Goal: Use online tool/utility: Utilize a website feature to perform a specific function

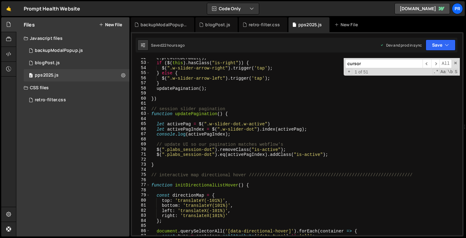
scroll to position [262, 0]
click at [457, 61] on span at bounding box center [455, 63] width 4 height 4
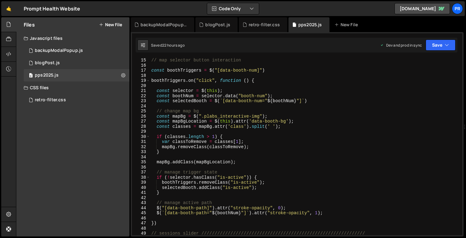
scroll to position [0, 0]
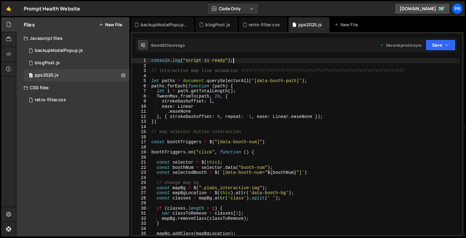
click at [235, 61] on div "console . log ( "script is ready" ) ; // interactive map line animation ///////…" at bounding box center [305, 151] width 310 height 187
type textarea "console.log("script is ready");"
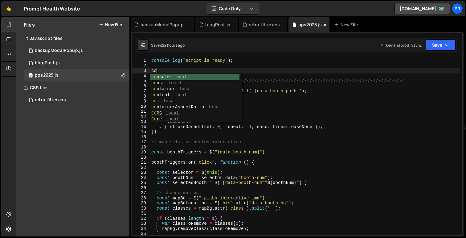
type textarea "c"
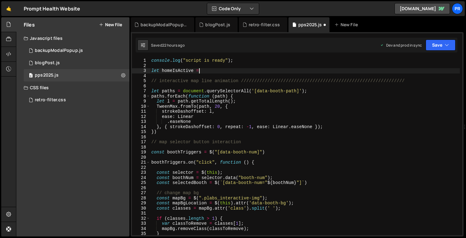
scroll to position [0, 3]
click at [208, 71] on div "console . log ( "script is ready" ) ; let homeIsActive = // interactive map lin…" at bounding box center [305, 151] width 310 height 187
click at [173, 70] on div "console . log ( "script is ready" ) ; let homeIsActive = // interactive map lin…" at bounding box center [305, 151] width 310 height 187
drag, startPoint x: 173, startPoint y: 70, endPoint x: 162, endPoint y: 70, distance: 10.2
click at [162, 70] on div "console . log ( "script is ready" ) ; let homeIsActive = // interactive map lin…" at bounding box center [305, 151] width 310 height 187
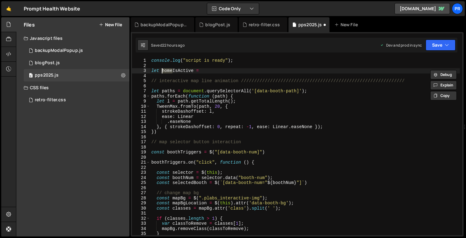
click at [176, 69] on div "console . log ( "script is ready" ) ; let homeIsActive = // interactive map lin…" at bounding box center [305, 151] width 310 height 187
click at [203, 71] on div "console . log ( "script is ready" ) ; let homeIsActive = // interactive map lin…" at bounding box center [305, 151] width 310 height 187
click at [220, 72] on div "console . log ( "script is ready" ) ; let homeIsActive = true ; // interactive …" at bounding box center [305, 151] width 310 height 187
click at [240, 61] on div "console . log ( "script is ready" ) ; let homeIsActive = true ; // interactive …" at bounding box center [305, 151] width 310 height 187
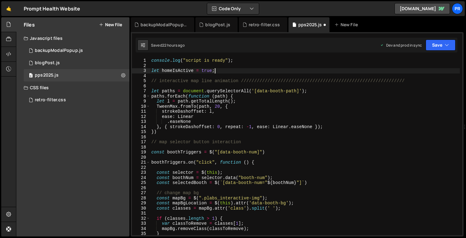
type textarea "console.log("script is ready");"
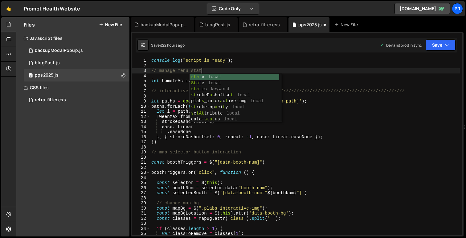
type textarea "// manage menu state"
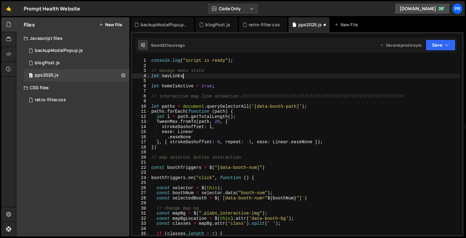
scroll to position [0, 2]
click at [169, 75] on div "console . log ( "script is ready" ) ; // manage menu state let navLink let home…" at bounding box center [305, 151] width 310 height 187
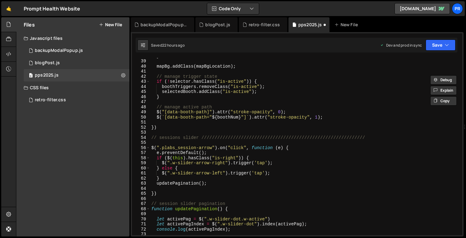
scroll to position [0, 0]
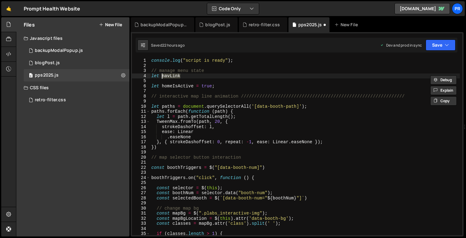
type textarea "let navLink"
click at [191, 77] on div "console . log ( "script is ready" ) ; // manage menu state let navLink let home…" at bounding box center [305, 146] width 310 height 177
drag, startPoint x: 187, startPoint y: 76, endPoint x: 129, endPoint y: 76, distance: 58.9
click at [129, 76] on div "Files New File Javascript files 0 backupModalPopup.js 0 0 blogPost.js 0 0 pps20…" at bounding box center [241, 126] width 450 height 219
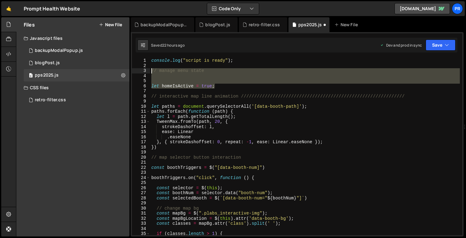
drag, startPoint x: 218, startPoint y: 85, endPoint x: 144, endPoint y: 72, distance: 74.6
click at [144, 72] on div "1 2 3 4 5 6 7 8 9 10 11 12 13 14 15 16 17 18 19 20 21 22 23 24 25 26 27 28 29 3…" at bounding box center [297, 146] width 330 height 177
type textarea "// manage menu state"
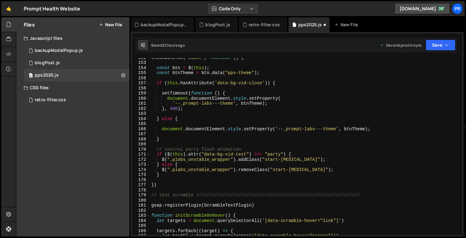
scroll to position [771, 0]
click at [168, 182] on div "themeBtns . on ( "click" , function ( ) { const btn = $ ( this ) ; const btnThe…" at bounding box center [305, 148] width 310 height 187
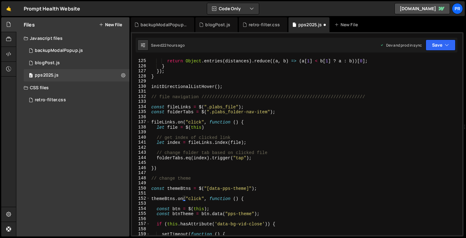
scroll to position [630, 0]
click at [166, 166] on div "return Object . entries ( distances ) . reduce (( a , b ) => ( a [ 1 ] < b [ 1 …" at bounding box center [305, 146] width 310 height 187
click at [242, 122] on div "return Object . entries ( distances ) . reduce (( a , b ) => ( a [ 1 ] < b [ 1 …" at bounding box center [305, 146] width 310 height 187
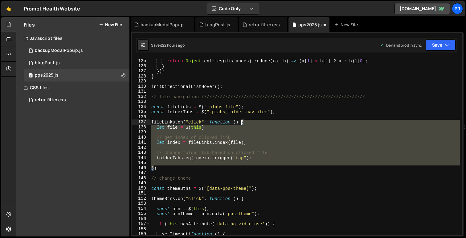
click at [242, 122] on div "return Object . entries ( distances ) . reduce (( a , b ) => ( a [ 1 ] < b [ 1 …" at bounding box center [305, 146] width 310 height 187
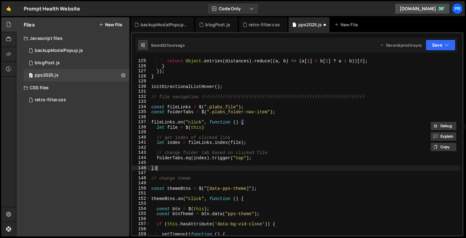
click at [172, 167] on div "return Object . entries ( distances ) . reduce (( a , b ) => ( a [ 1 ] < b [ 1 …" at bounding box center [305, 146] width 310 height 187
type textarea "})"
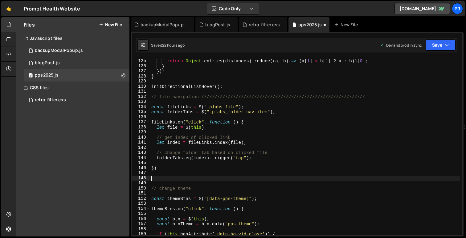
paste textarea "let homeIsActive = true;"
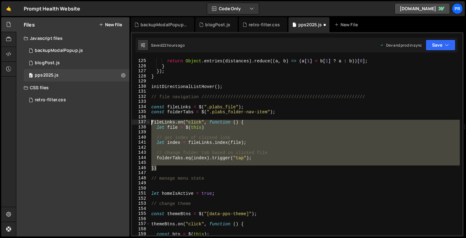
drag, startPoint x: 158, startPoint y: 168, endPoint x: 141, endPoint y: 123, distance: 48.6
click at [141, 123] on div "let homeIsActive = true; 124 125 126 127 128 129 130 131 132 133 134 135 136 13…" at bounding box center [297, 146] width 330 height 177
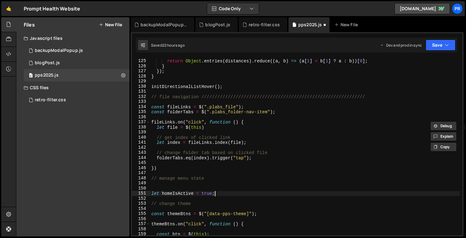
click at [216, 191] on div "return Object . entries ( distances ) . reduce (( a , b ) => ( a [ 1 ] < b [ 1 …" at bounding box center [305, 146] width 310 height 187
type textarea "let homeIsActive = true;"
drag, startPoint x: 217, startPoint y: 194, endPoint x: 150, endPoint y: 192, distance: 66.9
click at [150, 192] on div "return Object . entries ( distances ) . reduce (( a , b ) => ( a [ 1 ] < b [ 1 …" at bounding box center [305, 146] width 310 height 187
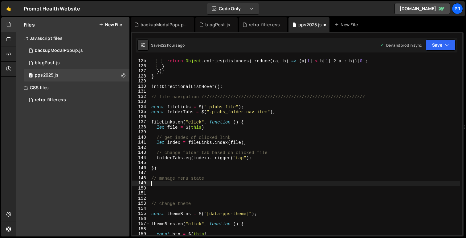
click at [175, 185] on div "return Object . entries ( distances ) . reduce (( a , b ) => ( a [ 1 ] < b [ 1 …" at bounding box center [305, 146] width 310 height 187
paste textarea "let homeIsActive = true;"
type textarea "let homeIsActive = true;"
click at [280, 111] on div "return Object . entries ( distances ) . reduce (( a , b ) => ( a [ 1 ] < b [ 1 …" at bounding box center [305, 146] width 310 height 187
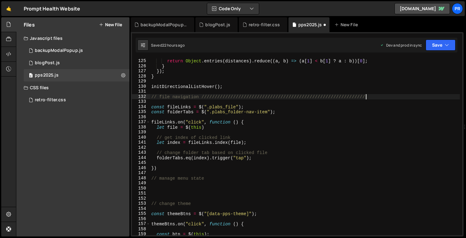
click at [368, 98] on div "return Object . entries ( distances ) . reduce (( a , b ) => ( a [ 1 ] < b [ 1 …" at bounding box center [305, 146] width 310 height 187
type textarea "// file navigation ////////////////////////////////////////////////////////////…"
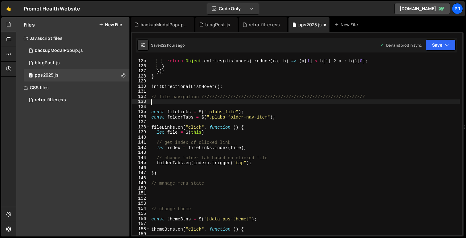
paste textarea "let homeIsActive = true;"
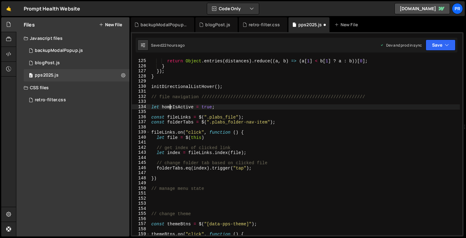
click at [170, 106] on div "return Object . entries ( distances ) . reduce (( a , b ) => ( a [ 1 ] < b [ 1 …" at bounding box center [305, 146] width 310 height 187
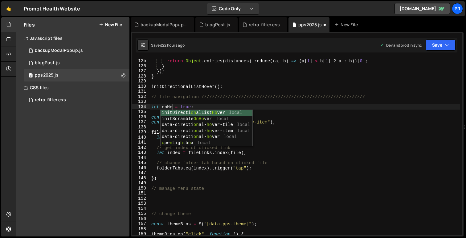
type textarea "let onHome = true;"
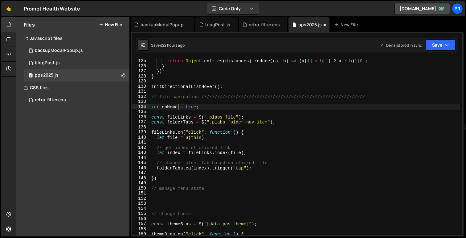
scroll to position [0, 2]
click at [213, 104] on div "return Object . entries ( distances ) . reduce (( a , b ) => ( a [ 1 ] < b [ 1 …" at bounding box center [305, 146] width 310 height 187
click at [211, 108] on div "return Object . entries ( distances ) . reduce (( a , b ) => ( a [ 1 ] < b [ 1 …" at bounding box center [305, 146] width 310 height 187
click at [222, 136] on div "return Object . entries ( distances ) . reduce (( a , b ) => ( a [ 1 ] < b [ 1 …" at bounding box center [305, 146] width 310 height 187
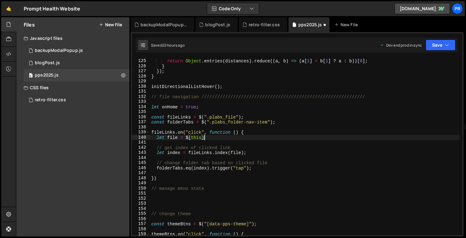
type textarea "let file = $(this);"
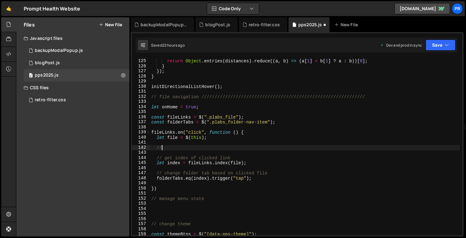
scroll to position [0, 0]
type textarea "/"
type textarea "onHome = false;"
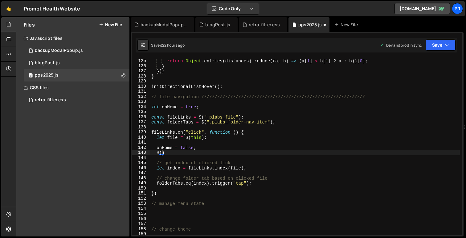
scroll to position [0, 1]
paste textarea "pLabs_nav-logo"
click at [164, 153] on div "return Object . entries ( distances ) . reduce (( a , b ) => ( a [ 1 ] < b [ 1 …" at bounding box center [305, 146] width 310 height 187
click at [171, 151] on div "return Object . entries ( distances ) . reduce (( a , b ) => ( a [ 1 ] < b [ 1 …" at bounding box center [305, 146] width 310 height 187
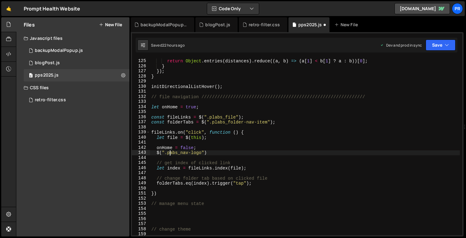
scroll to position [0, 1]
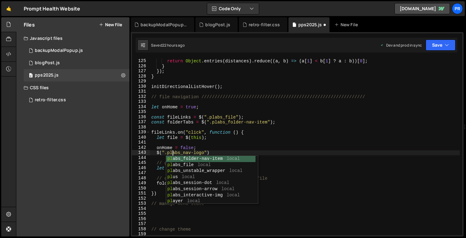
click at [235, 151] on div "return Object . entries ( distances ) . reduce (( a , b ) => ( a [ 1 ] < b [ 1 …" at bounding box center [305, 146] width 310 height 187
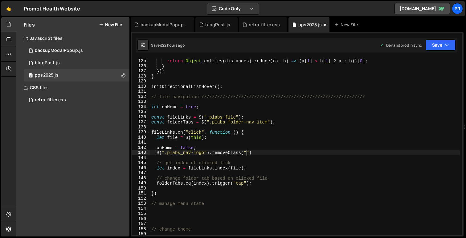
scroll to position [0, 6]
paste textarea "pLabs_nav-logo""
drag, startPoint x: 249, startPoint y: 153, endPoint x: 287, endPoint y: 152, distance: 37.6
click at [287, 152] on div "return Object . entries ( distances ) . reduce (( a , b ) => ( a [ 1 ] < b [ 1 …" at bounding box center [305, 146] width 310 height 187
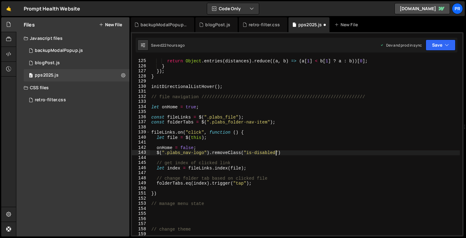
click at [296, 153] on div "return Object . entries ( distances ) . reduce (( a , b ) => ( a [ 1 ] < b [ 1 …" at bounding box center [305, 146] width 310 height 187
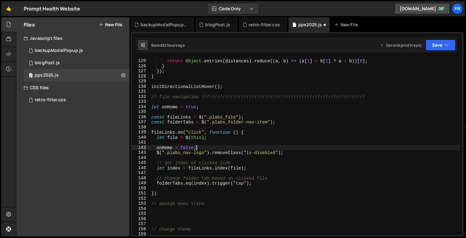
click at [206, 148] on div "return Object . entries ( distances ) . reduce (( a , b ) => ( a [ 1 ] < b [ 1 …" at bounding box center [305, 146] width 310 height 187
type textarea "onHome = false;"
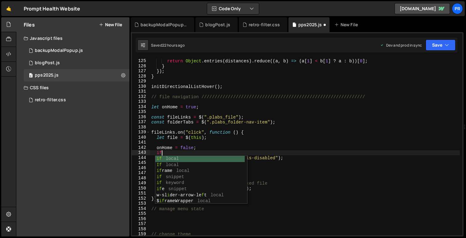
scroll to position [0, 1]
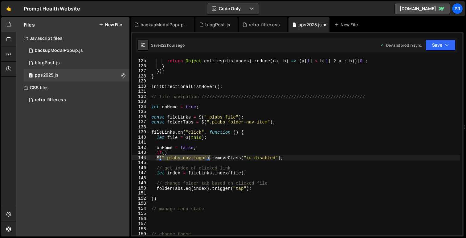
drag, startPoint x: 156, startPoint y: 157, endPoint x: 208, endPoint y: 158, distance: 52.4
click at [208, 158] on div "return Object . entries ( distances ) . reduce (( a , b ) => ( a [ 1 ] < b [ 1 …" at bounding box center [305, 146] width 310 height 187
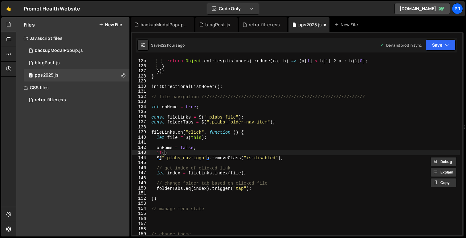
click at [164, 152] on div "return Object . entries ( distances ) . reduce (( a , b ) => ( a [ 1 ] < b [ 1 …" at bounding box center [305, 146] width 310 height 187
paste textarea "$(".plabs_nav-logo")"
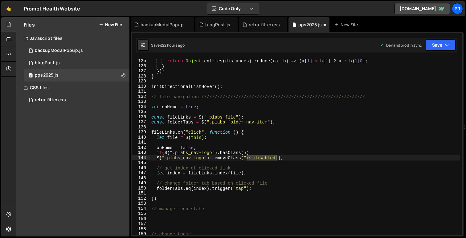
drag, startPoint x: 247, startPoint y: 158, endPoint x: 275, endPoint y: 158, distance: 27.4
click at [275, 158] on div "return Object . entries ( distances ) . reduce (( a , b ) => ( a [ 1 ] < b [ 1 …" at bounding box center [305, 146] width 310 height 187
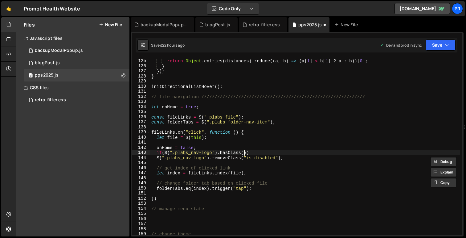
click at [244, 154] on div "return Object . entries ( distances ) . reduce (( a , b ) => ( a [ 1 ] < b [ 1 …" at bounding box center [305, 146] width 310 height 187
paste textarea "is-disabled""
click at [290, 154] on div "return Object . entries ( distances ) . reduce (( a , b ) => ( a [ 1 ] < b [ 1 …" at bounding box center [305, 146] width 310 height 187
type textarea "if($(".plabs_nav-logo").hasClass("is-disabled")){"
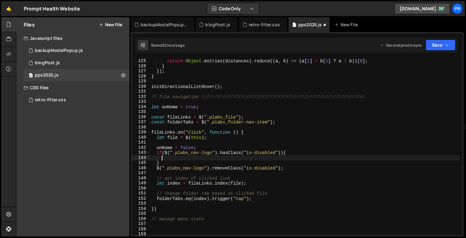
scroll to position [0, 0]
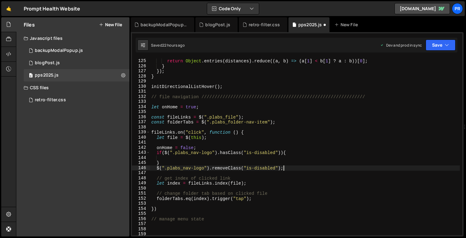
click at [296, 166] on div "return Object . entries ( distances ) . reduce (( a , b ) => ( a [ 1 ] < b [ 1 …" at bounding box center [305, 146] width 310 height 187
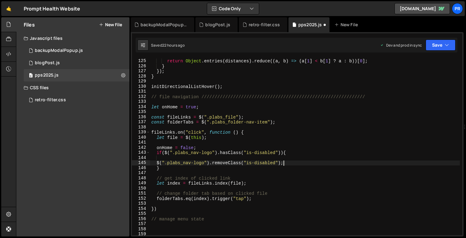
click at [156, 163] on div "return Object . entries ( distances ) . reduce (( a , b ) => ( a [ 1 ] < b [ 1 …" at bounding box center [305, 146] width 310 height 187
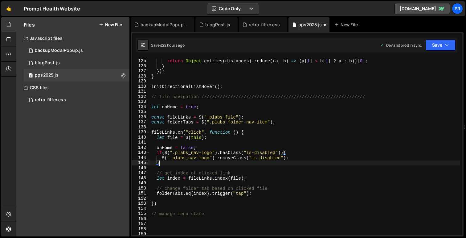
click at [206, 165] on div "return Object . entries ( distances ) . reduce (( a , b ) => ( a [ 1 ] < b [ 1 …" at bounding box center [305, 146] width 310 height 187
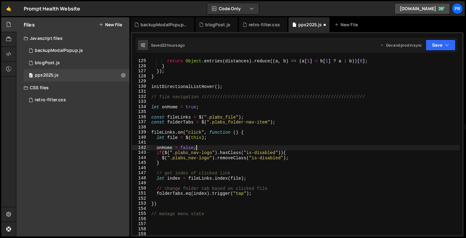
click at [204, 149] on div "return Object . entries ( distances ) . reduce (( a , b ) => ( a [ 1 ] < b [ 1 …" at bounding box center [305, 146] width 310 height 187
type textarea "onHome = false;"
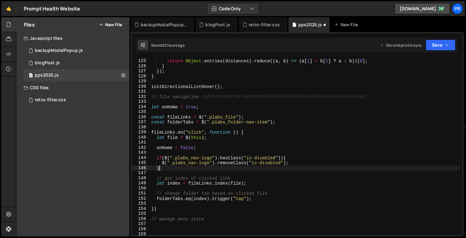
click at [187, 166] on div "return Object . entries ( distances ) . reduce (( a , b ) => ( a [ 1 ] < b [ 1 …" at bounding box center [305, 146] width 310 height 187
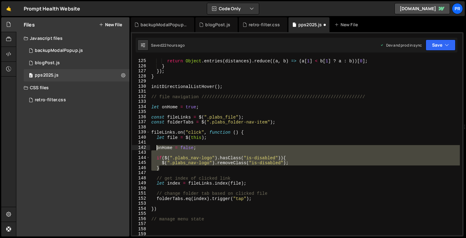
drag, startPoint x: 165, startPoint y: 168, endPoint x: 157, endPoint y: 149, distance: 19.9
click at [157, 149] on div "return Object . entries ( distances ) . reduce (( a , b ) => ( a [ 1 ] < b [ 1 …" at bounding box center [305, 146] width 310 height 187
type textarea "onHome = false;"
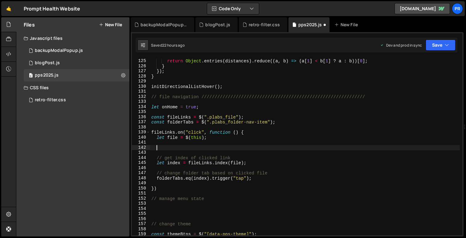
click at [256, 179] on div "return Object . entries ( distances ) . reduce (( a , b ) => ( a [ 1 ] < b [ 1 …" at bounding box center [305, 146] width 310 height 187
type textarea "folderTabs.eq(index).trigger("tap");"
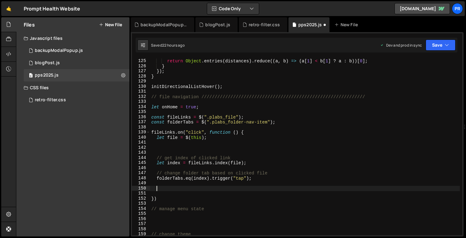
paste textarea "}"
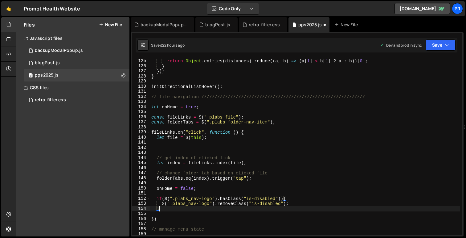
click at [157, 188] on div "return Object . entries ( distances ) . reduce (( a , b ) => ( a [ 1 ] < b [ 1 …" at bounding box center [305, 146] width 310 height 187
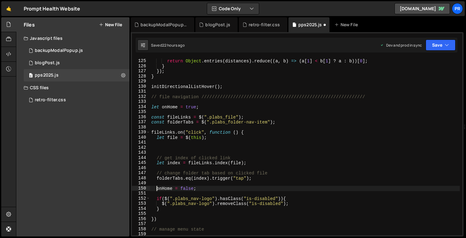
type textarea "onHome = false;"
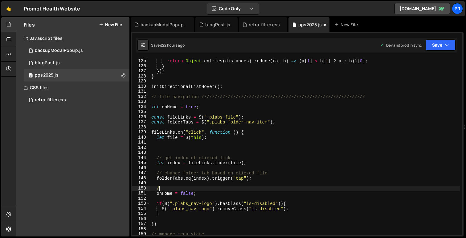
scroll to position [0, 0]
type textarea "//"
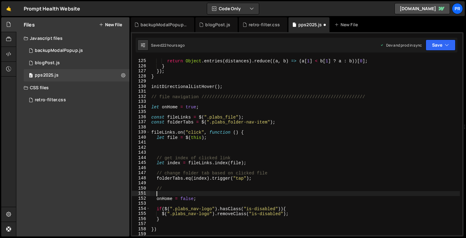
scroll to position [0, 0]
click at [172, 187] on div "return Object . entries ( distances ) . reduce (( a , b ) => ( a [ 1 ] < b [ 1 …" at bounding box center [305, 146] width 310 height 187
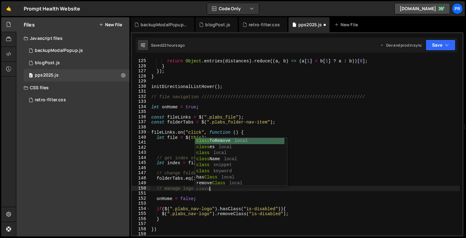
scroll to position [0, 4]
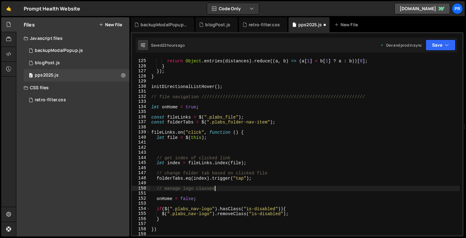
click at [156, 188] on div "return Object . entries ( distances ) . reduce (( a , b ) => ( a [ 1 ] < b [ 1 …" at bounding box center [305, 146] width 310 height 187
type textarea "// manage logo classes"
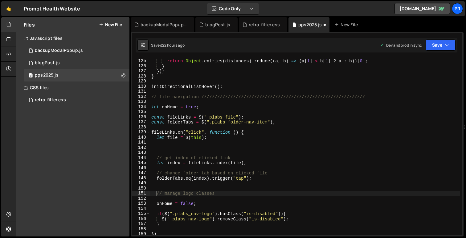
scroll to position [0, 0]
drag, startPoint x: 215, startPoint y: 194, endPoint x: 196, endPoint y: 191, distance: 19.2
click at [196, 191] on div "return Object . entries ( distances ) . reduce (( a , b ) => ( a [ 1 ] < b [ 1 …" at bounding box center [305, 146] width 310 height 187
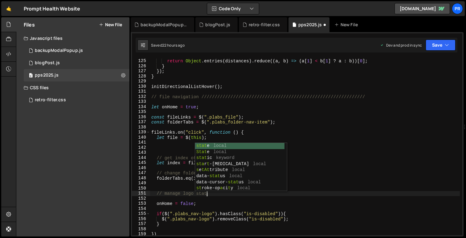
scroll to position [0, 4]
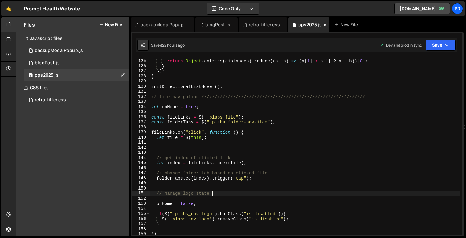
type textarea "// manage logo state"
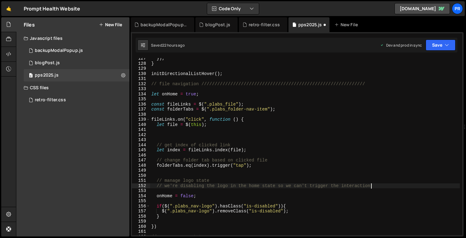
scroll to position [647, 0]
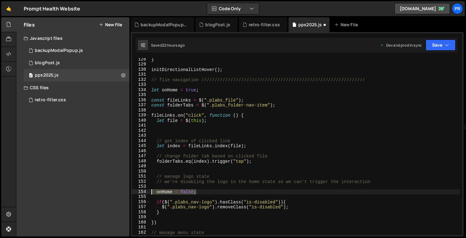
drag, startPoint x: 203, startPoint y: 192, endPoint x: 143, endPoint y: 192, distance: 60.1
click at [143, 192] on div "// we're disabling the logo in the home state so we can't trigger the interacti…" at bounding box center [297, 146] width 330 height 177
click at [201, 192] on div "} initDirectionalListHover ( ) ; // file navigation ///////////////////////////…" at bounding box center [305, 146] width 310 height 177
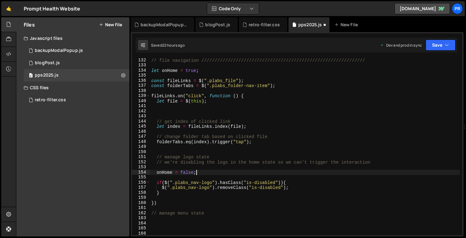
scroll to position [667, 0]
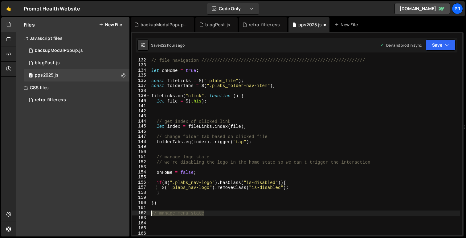
drag, startPoint x: 205, startPoint y: 213, endPoint x: 143, endPoint y: 211, distance: 61.4
click at [143, 211] on div "onHome = false; 132 133 134 135 136 137 138 139 140 141 142 143 144 145 146 147…" at bounding box center [297, 146] width 330 height 177
type textarea "// manage menu state"
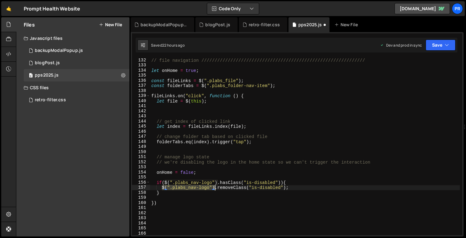
drag, startPoint x: 162, startPoint y: 188, endPoint x: 214, endPoint y: 186, distance: 51.2
click at [214, 186] on div "// file navigation ////////////////////////////////////////////////////////////…" at bounding box center [305, 151] width 310 height 187
type textarea "$(".plabs_nav-logo").removeClass("is-disabled");"
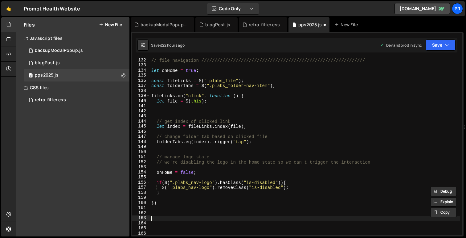
click at [151, 217] on div "// file navigation ////////////////////////////////////////////////////////////…" at bounding box center [305, 151] width 310 height 187
paste textarea "$(".plabs_nav-logo")"
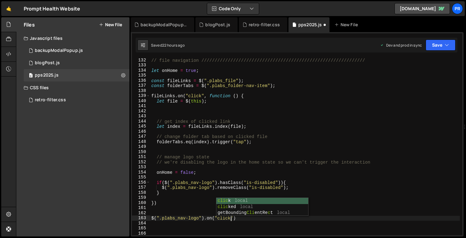
scroll to position [0, 5]
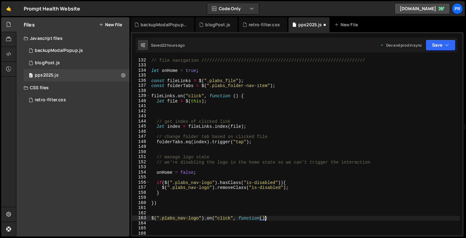
type textarea "$(".plabs_nav-logo").on("click", function(){)"
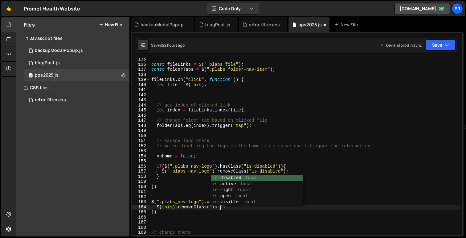
scroll to position [0, 5]
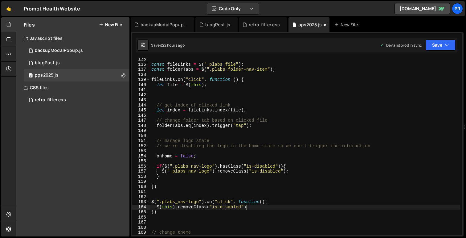
click at [255, 207] on div "const fileLinks = $ ( ".plabs_file" ) ; const folderTabs = $ ( ".plabs_folder-n…" at bounding box center [305, 150] width 310 height 187
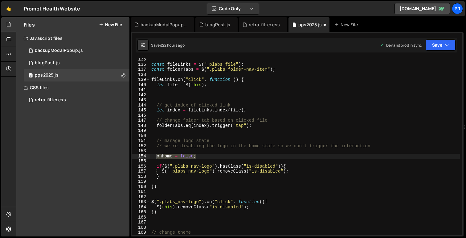
drag, startPoint x: 198, startPoint y: 156, endPoint x: 157, endPoint y: 156, distance: 41.0
click at [157, 156] on div "const fileLinks = $ ( ".plabs_file" ) ; const folderTabs = $ ( ".plabs_folder-n…" at bounding box center [305, 150] width 310 height 187
click at [278, 201] on div "const fileLinks = $ ( ".plabs_file" ) ; const folderTabs = $ ( ".plabs_folder-n…" at bounding box center [305, 150] width 310 height 187
type textarea "$(".plabs_nav-logo").on("click", function(){"
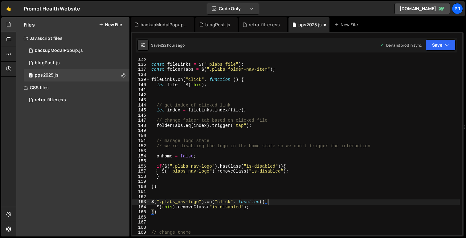
scroll to position [0, 0]
paste textarea "onHome = false;"
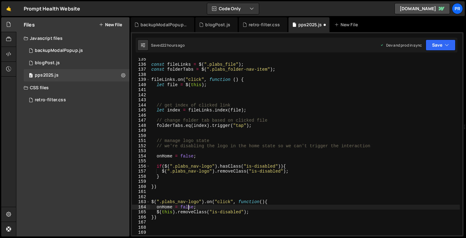
click at [188, 206] on div "const fileLinks = $ ( ".plabs_file" ) ; const folderTabs = $ ( ".plabs_folder-n…" at bounding box center [305, 150] width 310 height 187
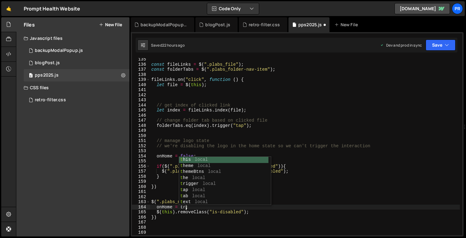
scroll to position [0, 2]
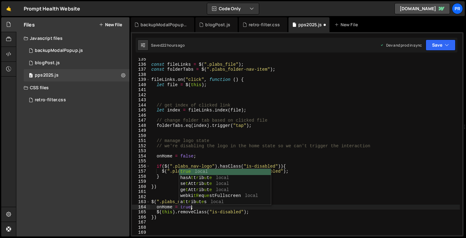
click at [271, 210] on div "const fileLinks = $ ( ".plabs_file" ) ; const folderTabs = $ ( ".plabs_folder-n…" at bounding box center [305, 150] width 310 height 187
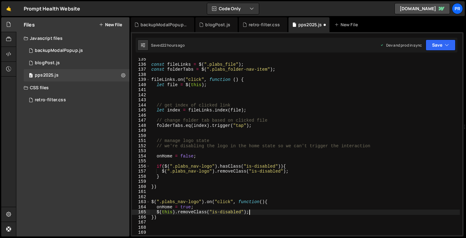
click at [273, 204] on div "const fileLinks = $ ( ".plabs_file" ) ; const folderTabs = $ ( ".plabs_folder-n…" at bounding box center [305, 150] width 310 height 187
drag, startPoint x: 193, startPoint y: 212, endPoint x: 178, endPoint y: 213, distance: 14.8
click at [178, 213] on div "const fileLinks = $ ( ".plabs_file" ) ; const folderTabs = $ ( ".plabs_folder-n…" at bounding box center [305, 150] width 310 height 187
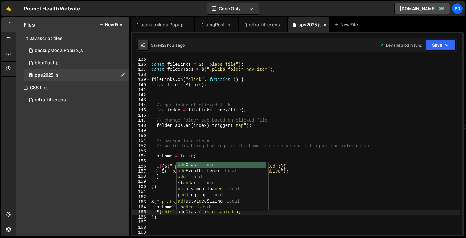
scroll to position [0, 2]
click at [253, 212] on div "const fileLinks = $ ( ".plabs_file" ) ; const folderTabs = $ ( ".plabs_folder-n…" at bounding box center [305, 150] width 310 height 187
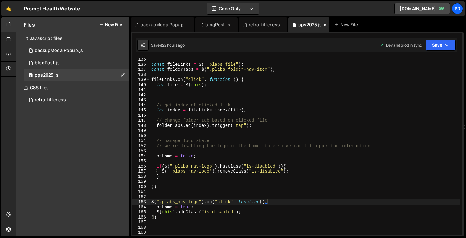
click at [281, 201] on div "const fileLinks = $ ( ".plabs_file" ) ; const folderTabs = $ ( ".plabs_folder-n…" at bounding box center [305, 150] width 310 height 187
type textarea "$(".plabs_nav-logo").on("click", function(){"
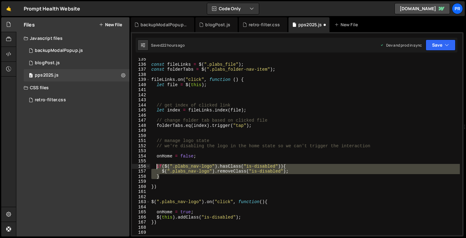
drag, startPoint x: 163, startPoint y: 177, endPoint x: 157, endPoint y: 167, distance: 11.7
click at [157, 167] on div "const fileLinks = $ ( ".plabs_file" ) ; const folderTabs = $ ( ".plabs_folder-n…" at bounding box center [305, 150] width 310 height 187
click at [158, 167] on div "const fileLinks = $ ( ".plabs_file" ) ; const folderTabs = $ ( ".plabs_folder-n…" at bounding box center [305, 146] width 310 height 177
type textarea "if($(".plabs_nav-logo").hasClass("is-disabled")){"
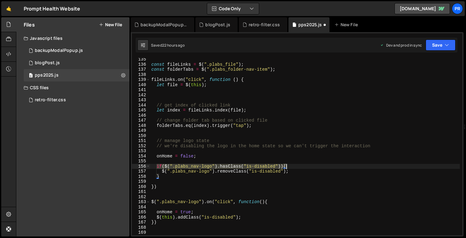
drag, startPoint x: 157, startPoint y: 166, endPoint x: 293, endPoint y: 168, distance: 136.0
click at [293, 168] on div "const fileLinks = $ ( ".plabs_file" ) ; const folderTabs = $ ( ".plabs_folder-n…" at bounding box center [305, 150] width 310 height 187
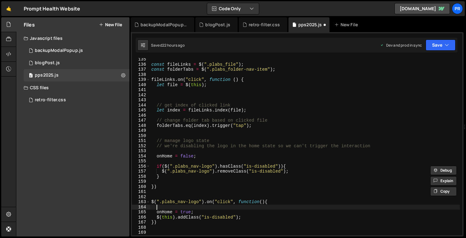
click at [167, 208] on div "const fileLinks = $ ( ".plabs_file" ) ; const folderTabs = $ ( ".plabs_folder-n…" at bounding box center [305, 150] width 310 height 187
paste textarea "if($(".plabs_nav-logo").hasClass("is-disabled")){"
type textarea "if($(".plabs_nav-logo").hasClass("is-disabled")){"
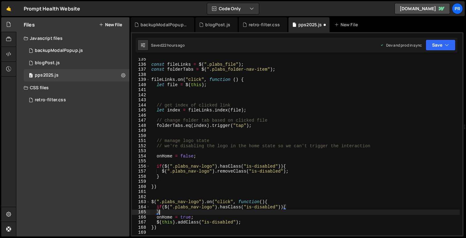
scroll to position [0, 1]
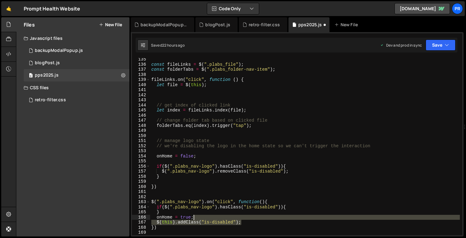
drag, startPoint x: 244, startPoint y: 221, endPoint x: 200, endPoint y: 218, distance: 43.6
click at [200, 218] on div "const fileLinks = $ ( ".plabs_file" ) ; const folderTabs = $ ( ".plabs_folder-n…" at bounding box center [305, 150] width 310 height 187
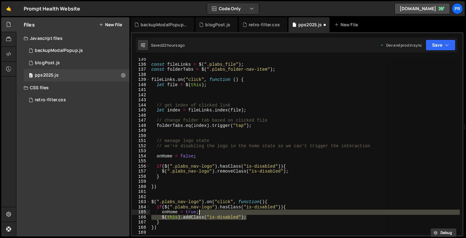
click at [252, 219] on div "const fileLinks = $ ( ".plabs_file" ) ; const folderTabs = $ ( ".plabs_folder-n…" at bounding box center [305, 146] width 310 height 177
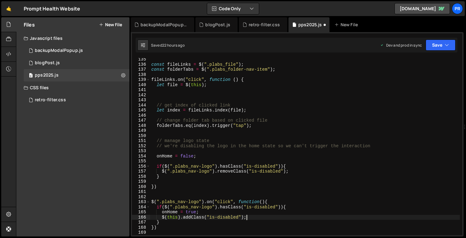
click at [219, 221] on div "const fileLinks = $ ( ".plabs_file" ) ; const folderTabs = $ ( ".plabs_folder-n…" at bounding box center [305, 150] width 310 height 187
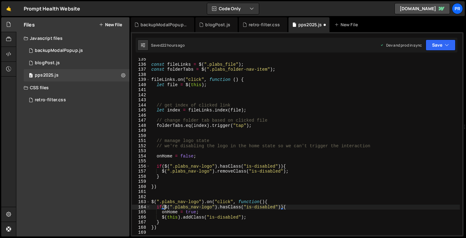
click at [165, 206] on div "const fileLinks = $ ( ".plabs_file" ) ; const folderTabs = $ ( ".plabs_folder-n…" at bounding box center [305, 150] width 310 height 187
click at [247, 215] on div "const fileLinks = $ ( ".plabs_file" ) ; const folderTabs = $ ( ".plabs_folder-n…" at bounding box center [305, 150] width 310 height 187
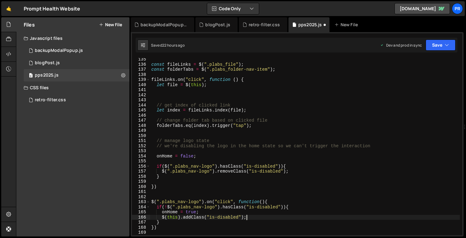
click at [268, 206] on div "const fileLinks = $ ( ".plabs_file" ) ; const folderTabs = $ ( ".plabs_folder-n…" at bounding box center [305, 150] width 310 height 187
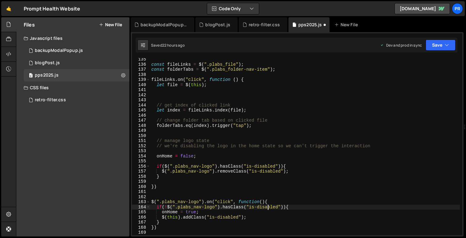
click at [156, 147] on div "const fileLinks = $ ( ".plabs_file" ) ; const folderTabs = $ ( ".plabs_folder-n…" at bounding box center [305, 150] width 310 height 187
type textarea "// we're disabling the logo in the home state so we can't trigger the interacti…"
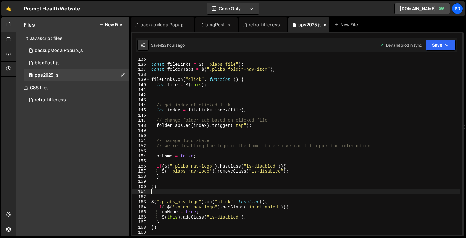
click at [158, 191] on div "const fileLinks = $ ( ".plabs_file" ) ; const folderTabs = $ ( ".plabs_folder-n…" at bounding box center [305, 150] width 310 height 187
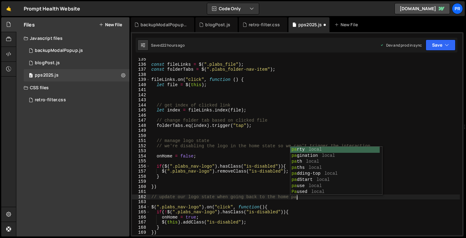
scroll to position [0, 10]
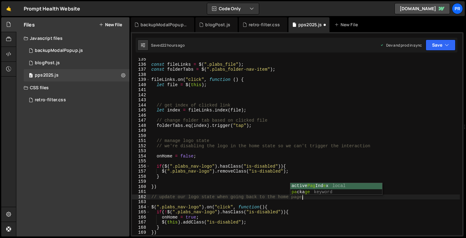
click at [310, 208] on div "const fileLinks = $ ( ".plabs_file" ) ; const folderTabs = $ ( ".plabs_folder-n…" at bounding box center [305, 150] width 310 height 187
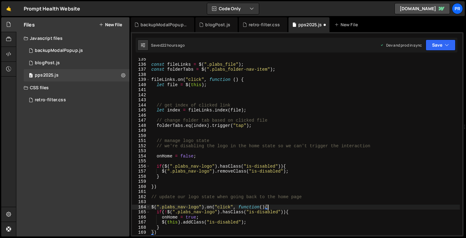
scroll to position [0, 8]
click at [294, 206] on div "const fileLinks = $ ( ".plabs_file" ) ; const folderTabs = $ ( ".plabs_folder-n…" at bounding box center [305, 150] width 310 height 187
type textarea "$(".plabs_nav-logo").on("click", function(){"
click at [441, 46] on button "Save" at bounding box center [441, 44] width 30 height 11
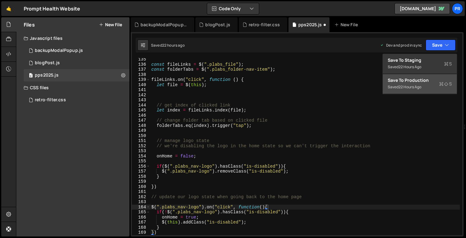
click at [425, 88] on div "Saved 22 hours ago" at bounding box center [420, 86] width 64 height 7
